Goal: Check status: Check status

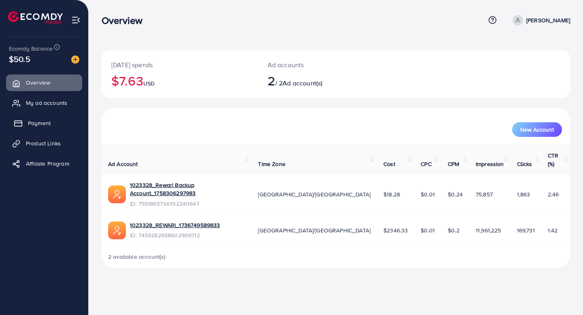
click at [58, 121] on link "Payment" at bounding box center [44, 123] width 76 height 16
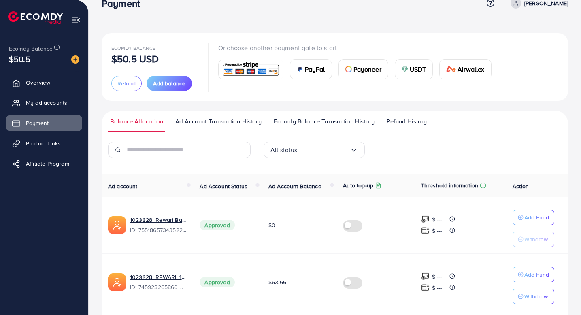
scroll to position [15, 0]
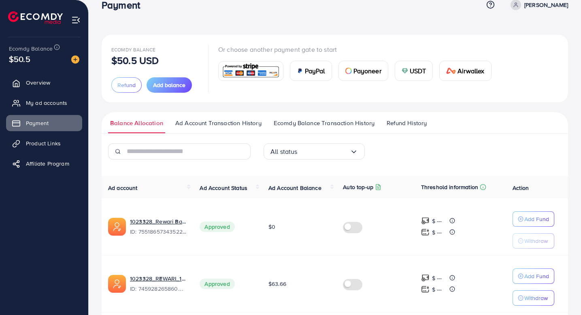
click at [220, 119] on span "Ad Account Transaction History" at bounding box center [218, 123] width 86 height 9
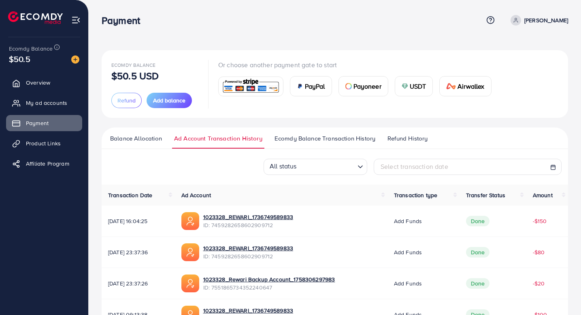
click at [397, 161] on div "Select transaction date" at bounding box center [468, 167] width 188 height 16
click at [397, 167] on span "Select transaction date" at bounding box center [415, 166] width 68 height 9
select select "*"
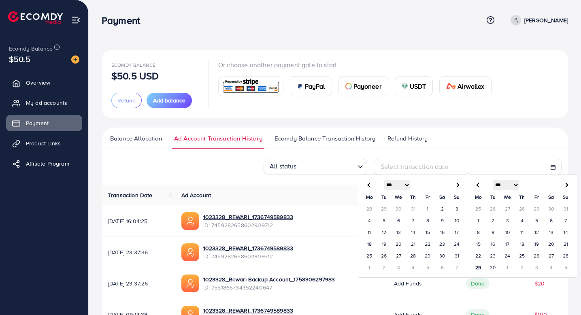
click at [430, 207] on td "1" at bounding box center [428, 209] width 15 height 12
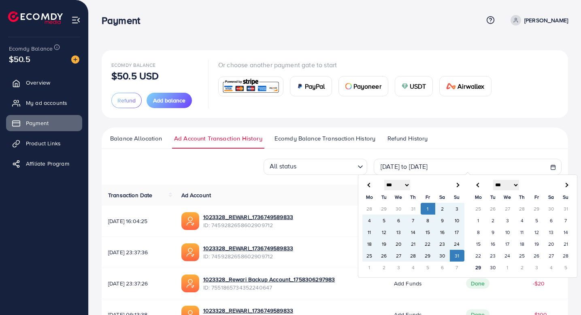
click at [457, 255] on td "31" at bounding box center [457, 256] width 15 height 12
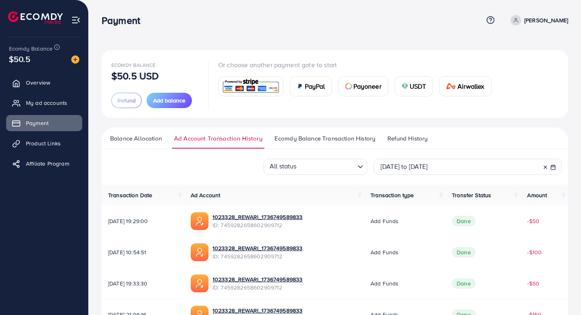
click at [304, 143] on link "Ecomdy Balance Transaction History" at bounding box center [325, 141] width 105 height 15
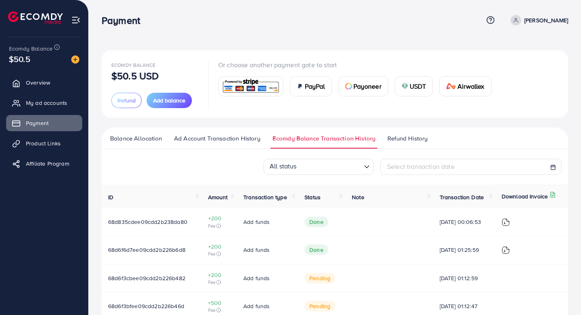
click at [401, 161] on div "Select transaction date" at bounding box center [471, 167] width 182 height 16
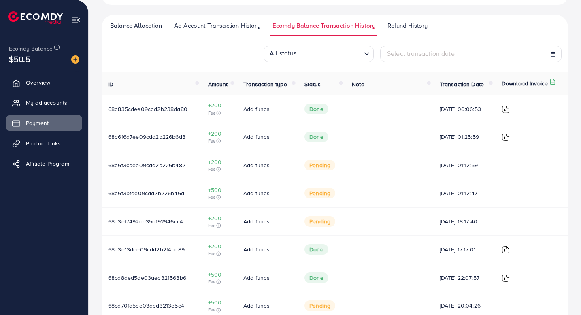
scroll to position [215, 0]
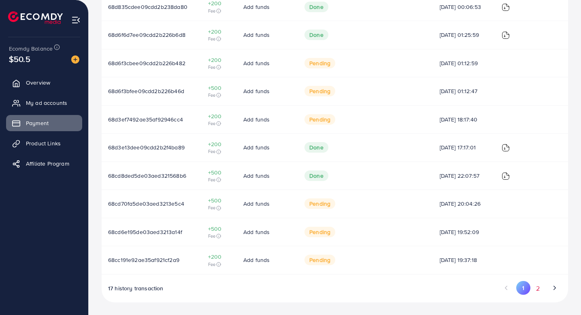
click at [536, 290] on button "2" at bounding box center [538, 288] width 15 height 15
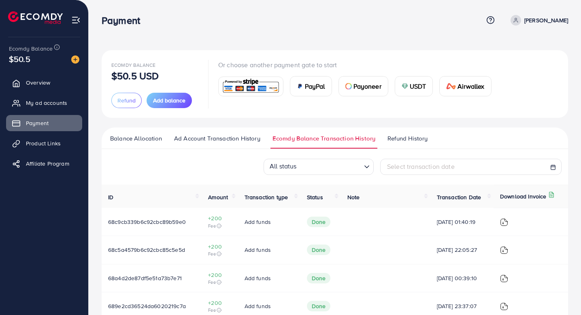
scroll to position [131, 0]
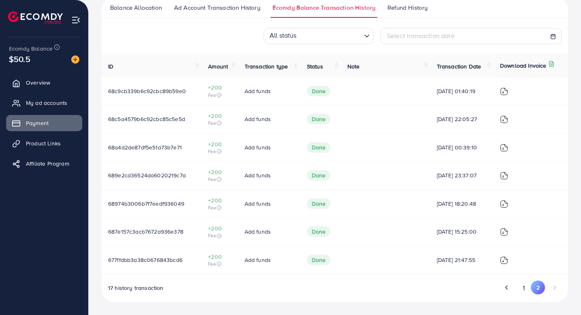
click at [230, 7] on span "Ad Account Transaction History" at bounding box center [217, 7] width 86 height 9
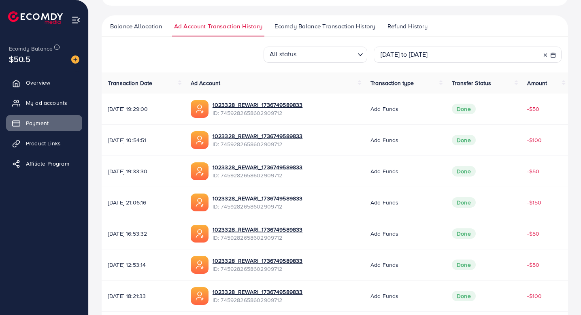
scroll to position [126, 0]
